Goal: Information Seeking & Learning: Check status

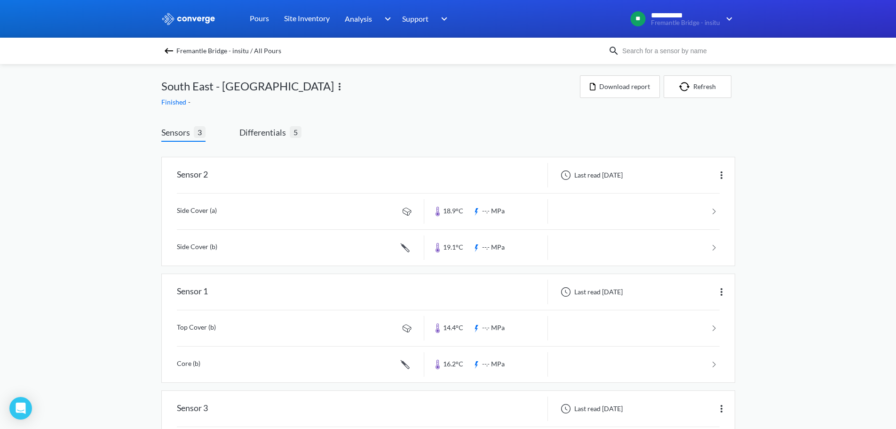
click at [584, 122] on div "Sensors 3 Differentials 5 Sensor 2 Last read [DATE] Side Cover (a) 18.9°C --.- …" at bounding box center [448, 315] width 574 height 406
click at [239, 55] on span "Fremantle Bridge - insitu / All Pours" at bounding box center [228, 50] width 105 height 13
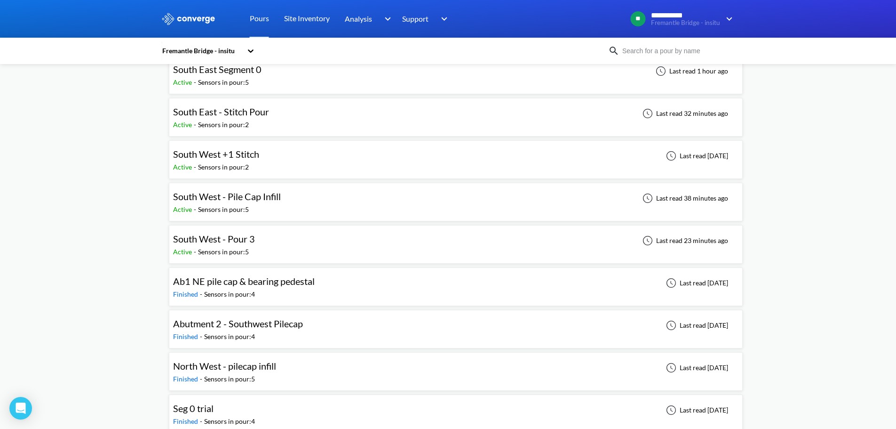
scroll to position [471, 0]
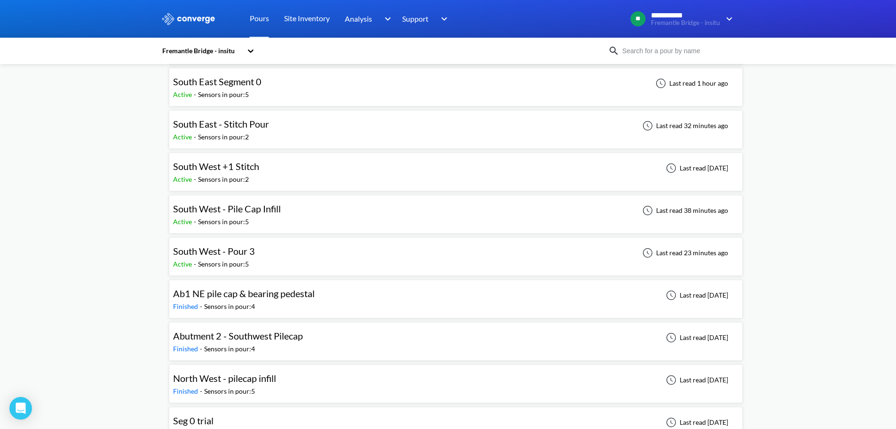
click at [123, 228] on div "**********" at bounding box center [448, 54] width 896 height 1050
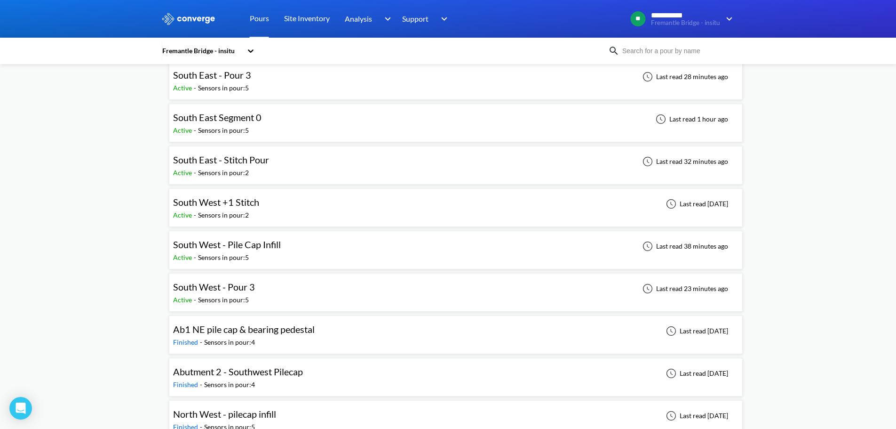
scroll to position [376, 0]
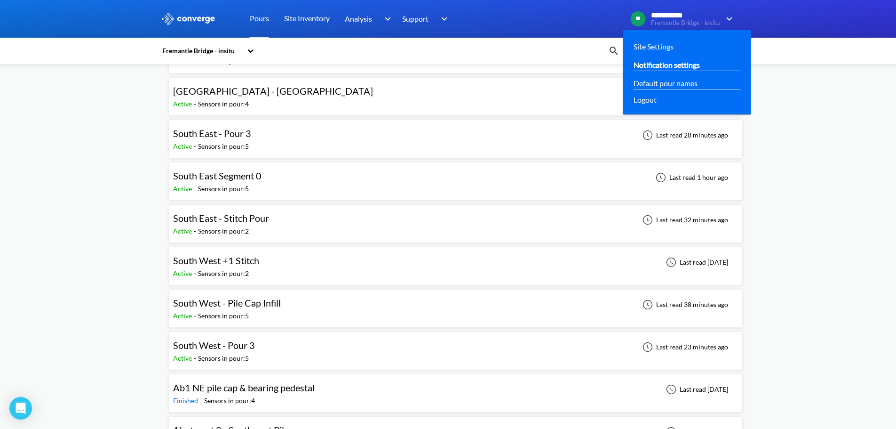
click at [700, 68] on link "Notification settings" at bounding box center [667, 65] width 66 height 12
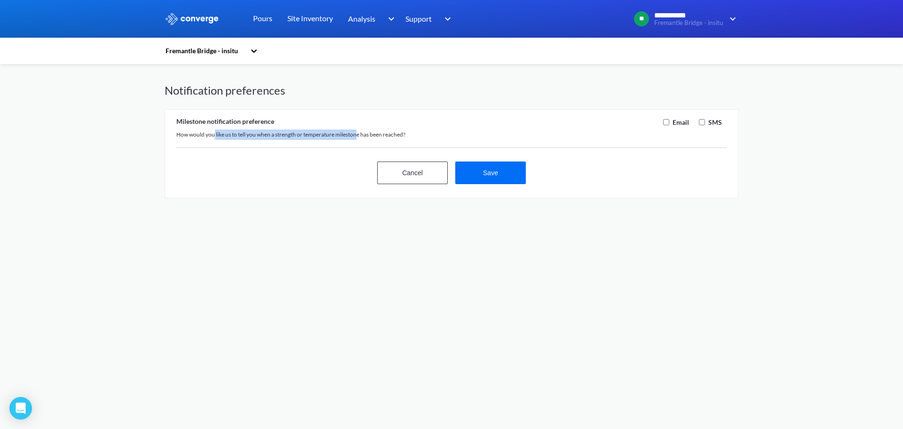
drag, startPoint x: 213, startPoint y: 137, endPoint x: 360, endPoint y: 136, distance: 146.8
click at [360, 136] on div "How would you like us to tell you when a strength or temperature milestone has …" at bounding box center [417, 134] width 482 height 10
click at [392, 170] on button "Cancel" at bounding box center [412, 172] width 71 height 23
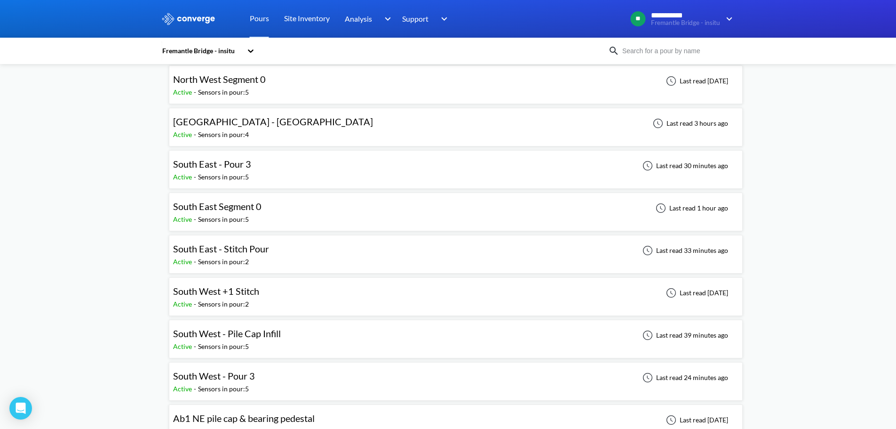
scroll to position [329, 0]
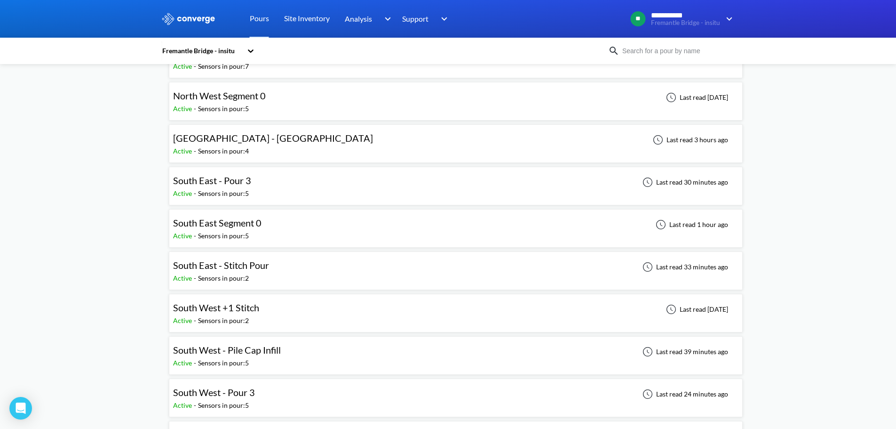
click at [160, 321] on div "**********" at bounding box center [448, 196] width 896 height 1050
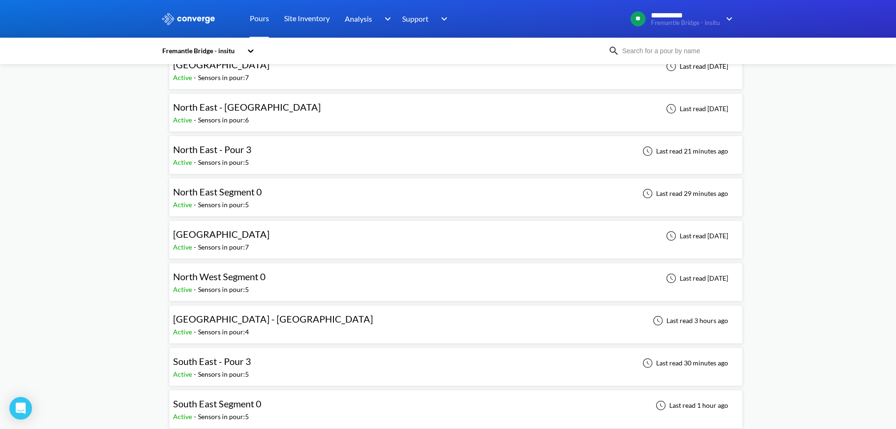
scroll to position [141, 0]
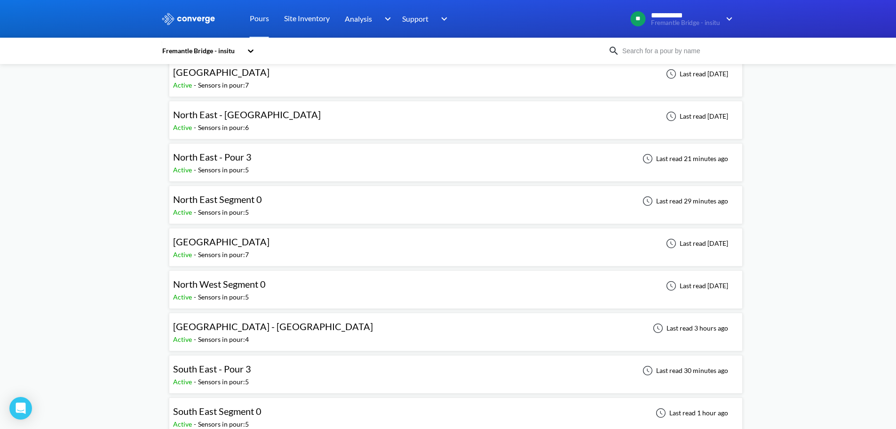
click at [285, 294] on div "North West Segment 0 Active - Sensors in pour: 5 Last read [DATE]" at bounding box center [456, 289] width 566 height 30
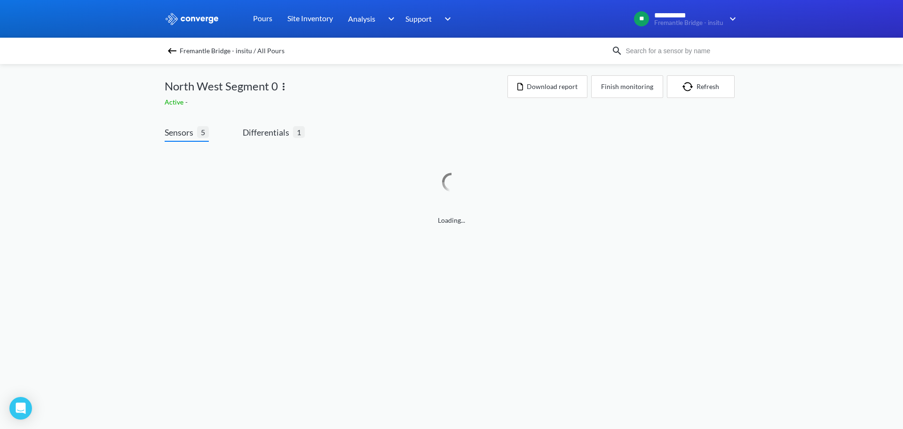
click at [338, 101] on div "Active -" at bounding box center [336, 102] width 343 height 10
click at [271, 136] on span "Differentials" at bounding box center [268, 132] width 50 height 13
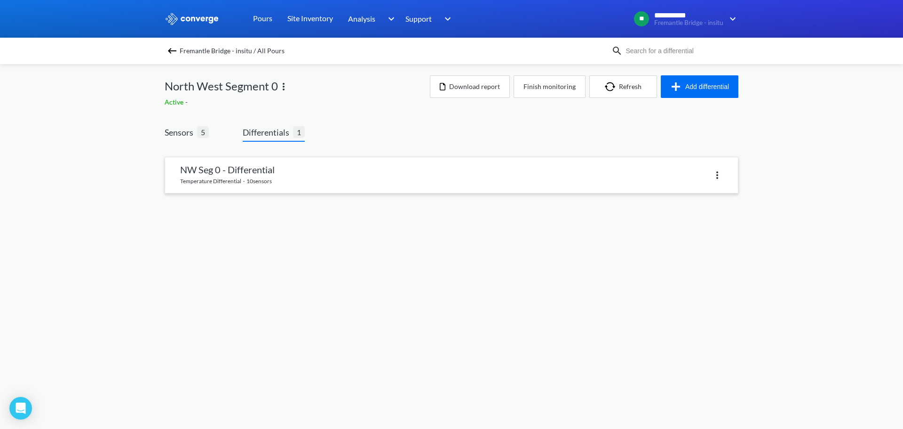
click at [230, 169] on link at bounding box center [451, 175] width 573 height 36
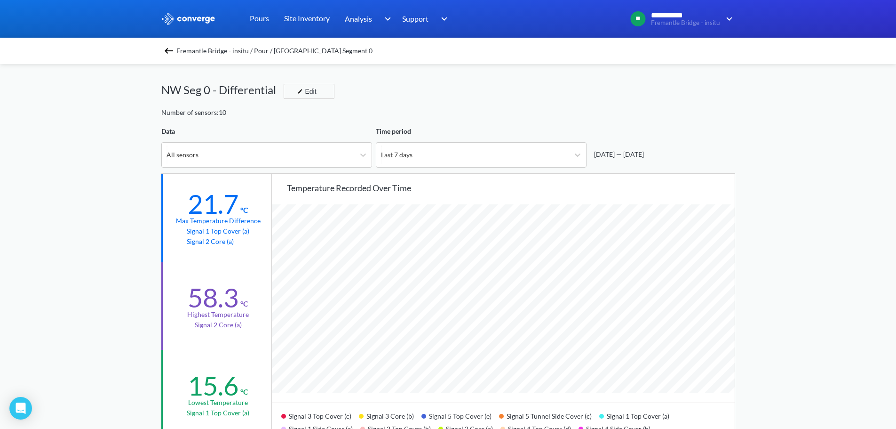
scroll to position [788, 896]
click at [237, 166] on div "All sensors" at bounding box center [258, 155] width 193 height 24
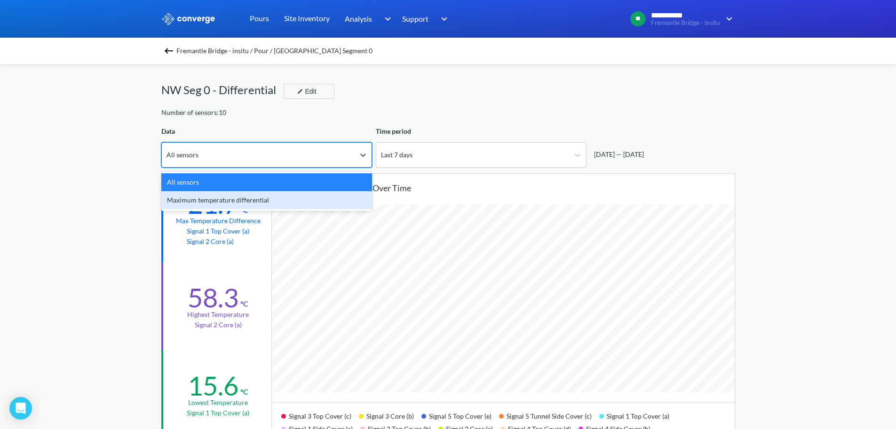
click at [194, 202] on div "Maximum temperature differential" at bounding box center [266, 200] width 211 height 18
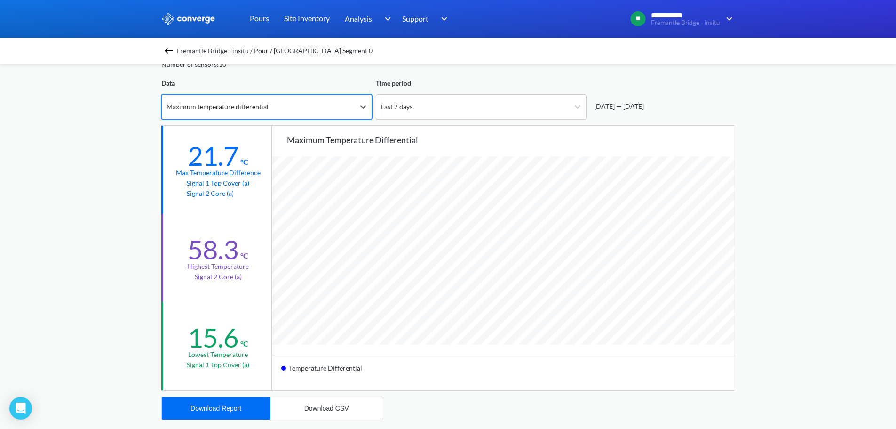
scroll to position [47, 0]
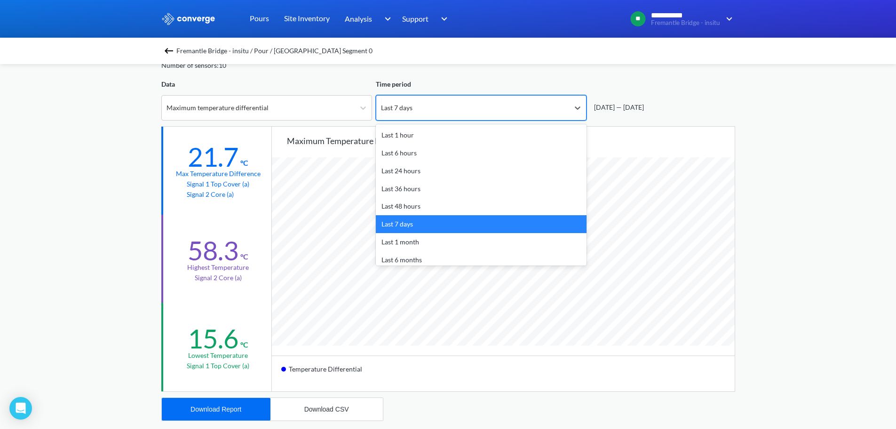
click at [397, 117] on div "Last 7 days" at bounding box center [472, 108] width 193 height 24
click at [436, 248] on div "Last 1 month" at bounding box center [481, 242] width 211 height 18
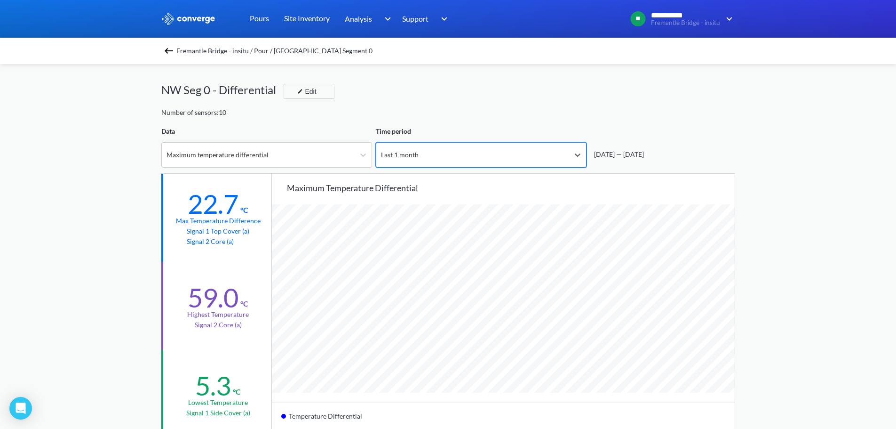
scroll to position [788, 896]
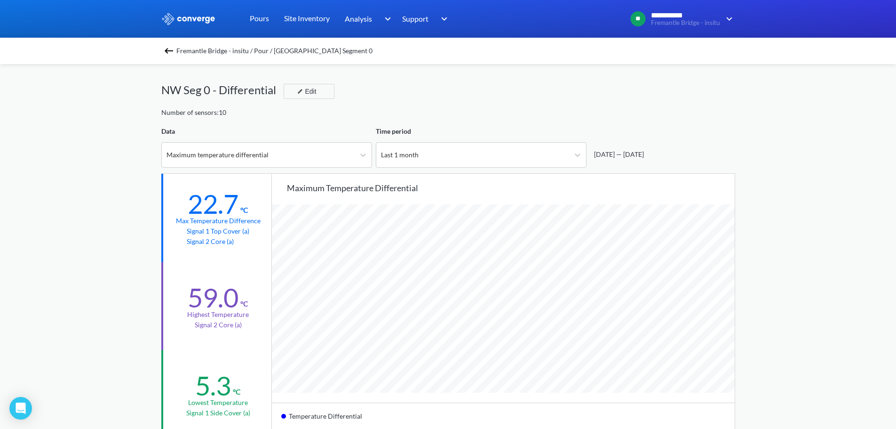
click at [187, 51] on span "Fremantle Bridge - insitu / Pour / [GEOGRAPHIC_DATA] Segment 0" at bounding box center [274, 50] width 196 height 13
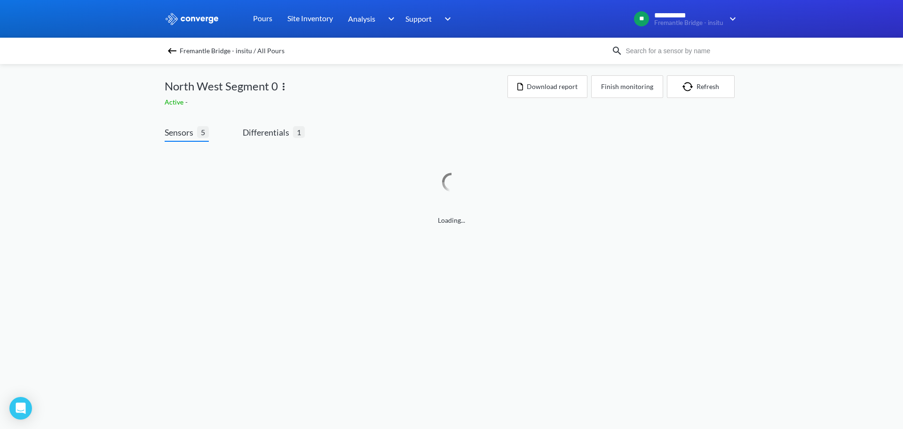
click at [237, 46] on span "Fremantle Bridge - insitu / All Pours" at bounding box center [232, 50] width 105 height 13
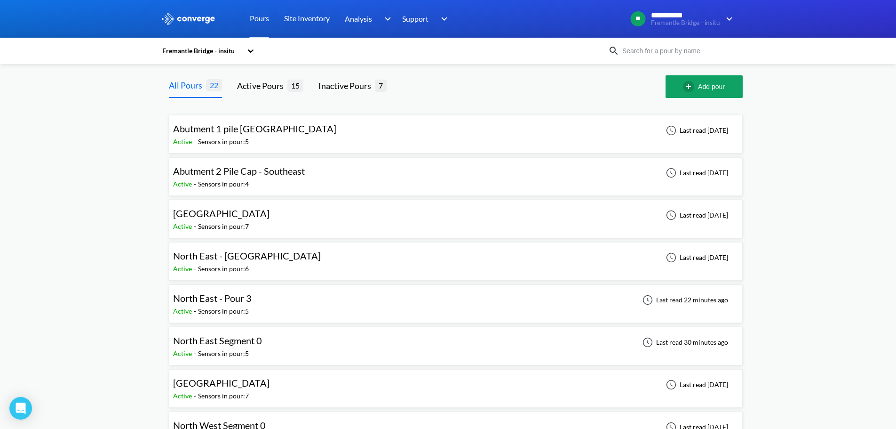
scroll to position [47, 0]
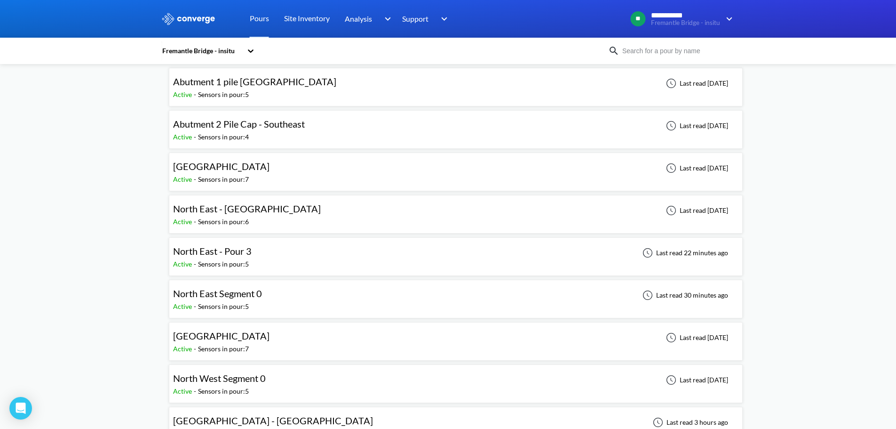
click at [231, 297] on span "North East Segment 0" at bounding box center [217, 293] width 89 height 11
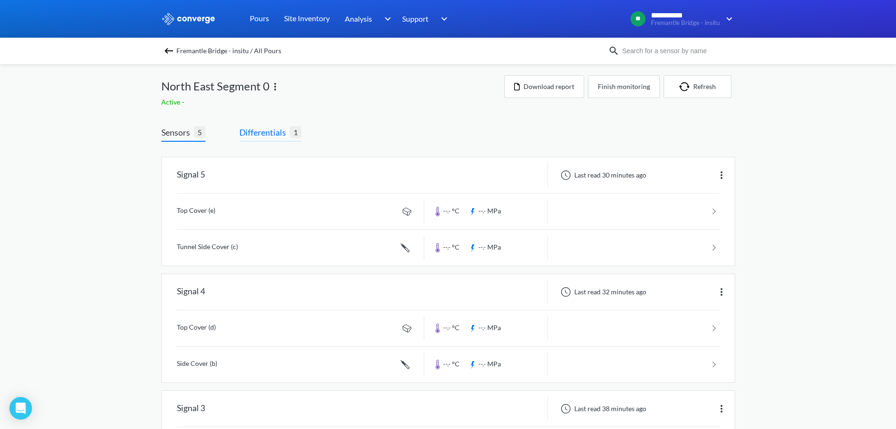
click at [247, 139] on span "Differentials 1" at bounding box center [271, 134] width 62 height 16
click at [248, 139] on span "Differentials 1" at bounding box center [271, 134] width 62 height 16
drag, startPoint x: 271, startPoint y: 144, endPoint x: 362, endPoint y: 115, distance: 95.8
click at [364, 112] on div "Sensors 5 Differentials 1 Signal 5 Last read 30 minutes ago Top Cover (e) --.- …" at bounding box center [448, 431] width 574 height 639
click at [273, 136] on span "Differentials" at bounding box center [265, 132] width 50 height 13
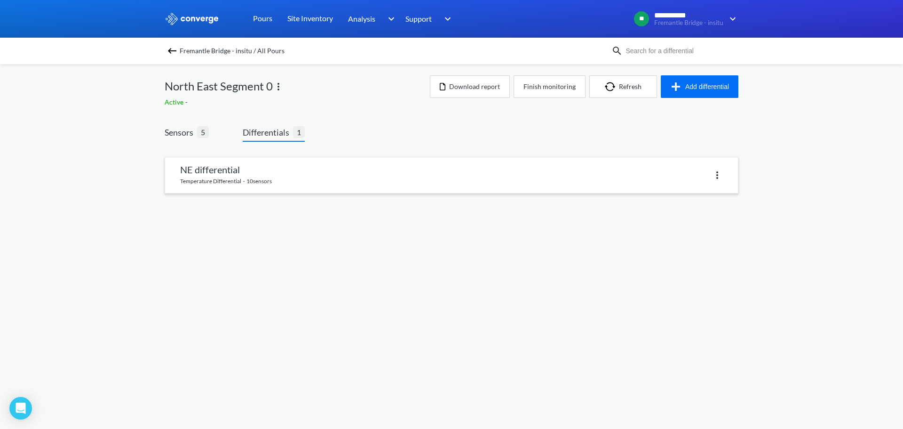
click at [207, 172] on link at bounding box center [451, 175] width 573 height 36
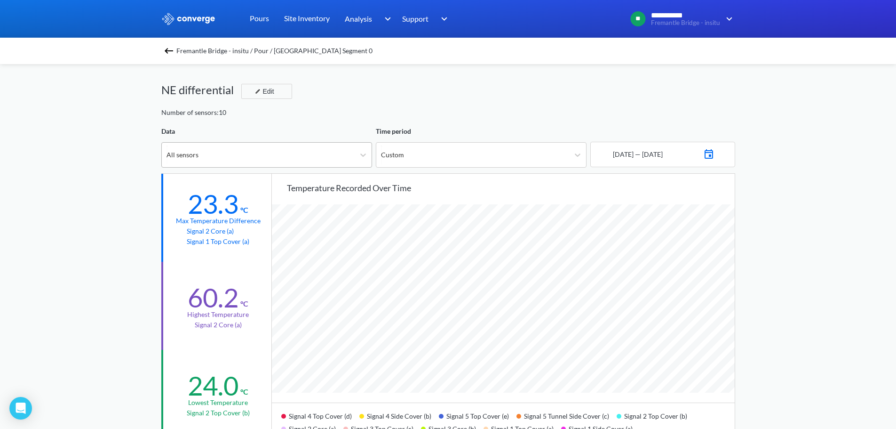
scroll to position [788, 896]
click at [208, 159] on div "All sensors" at bounding box center [258, 155] width 193 height 24
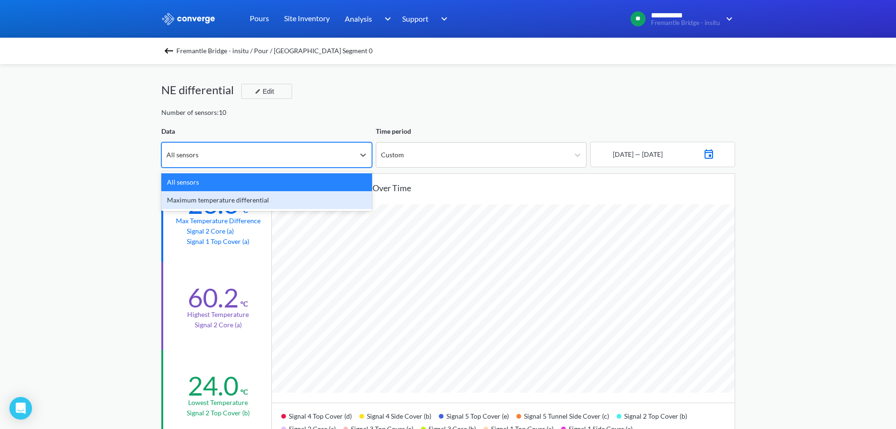
click at [214, 199] on div "Maximum temperature differential" at bounding box center [266, 200] width 211 height 18
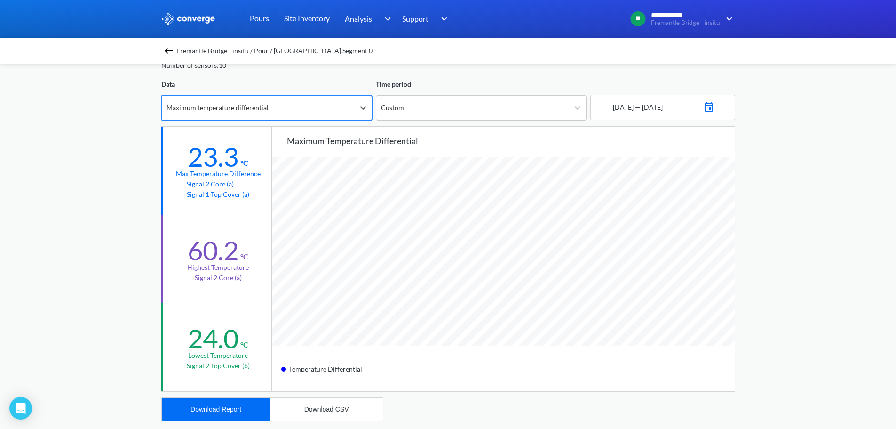
scroll to position [0, 0]
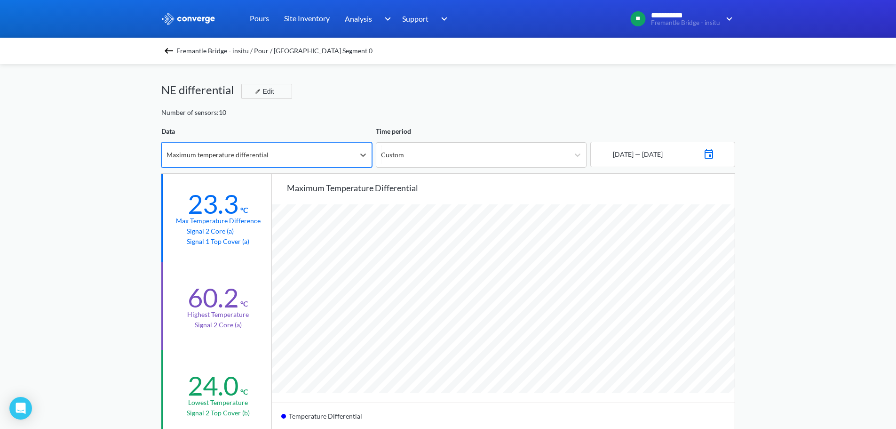
click at [220, 48] on span "Fremantle Bridge - insitu / Pour / [GEOGRAPHIC_DATA] Segment 0" at bounding box center [274, 50] width 196 height 13
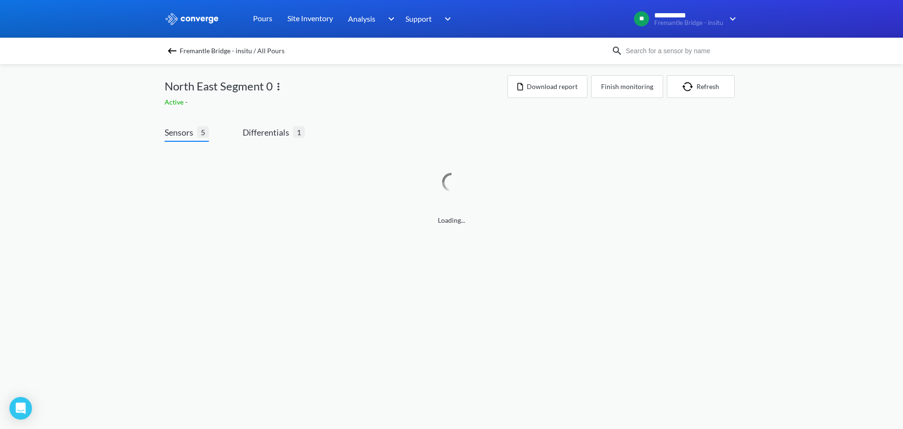
click at [225, 47] on span "Fremantle Bridge - insitu / All Pours" at bounding box center [232, 50] width 105 height 13
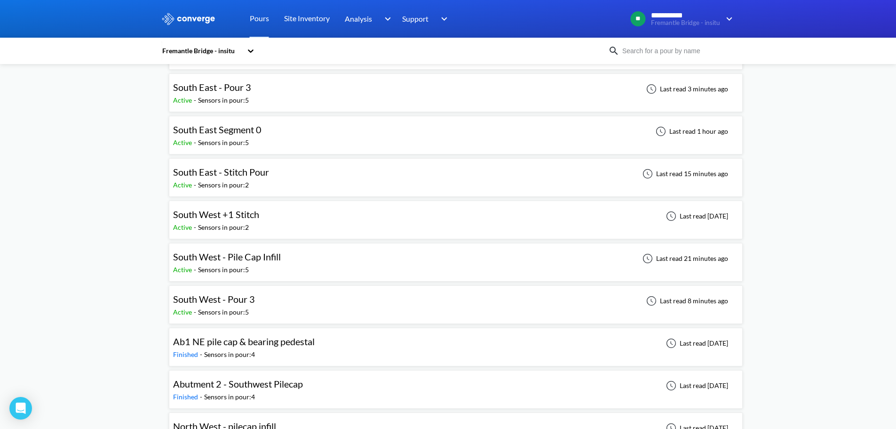
scroll to position [424, 0]
click at [271, 209] on div "South West +1 Stitch Active - Sensors in pour: 2 Last read [DATE]" at bounding box center [456, 219] width 566 height 30
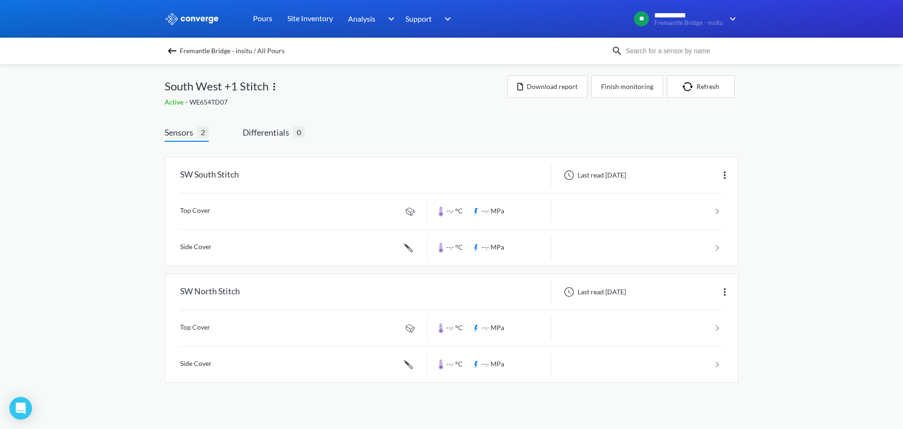
click at [147, 198] on div "**********" at bounding box center [451, 200] width 903 height 401
